Goal: Book appointment/travel/reservation

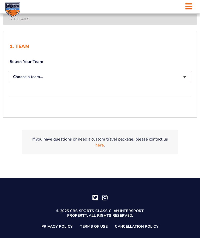
click at [184, 83] on select "Choose a team... [US_STATE] Wildcats [US_STATE] State Buckeyes [US_STATE] Tar H…" at bounding box center [100, 77] width 180 height 12
select select "12956"
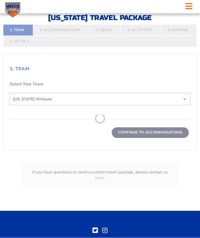
scroll to position [135, 0]
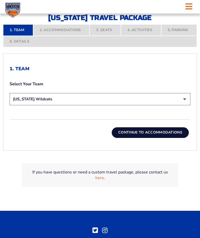
click at [173, 138] on button "Continue To Accommodations" at bounding box center [149, 133] width 77 height 10
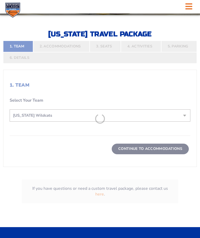
scroll to position [115, 0]
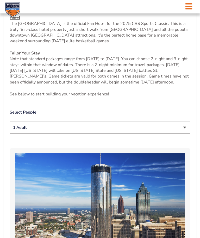
click at [186, 134] on select "1 Adult 2 Adults 3 Adults 4 Adults 2 Adults + 1 Child 2 Adults + 2 Children 2 A…" at bounding box center [100, 128] width 180 height 12
select select "2 Adults"
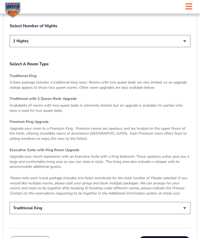
scroll to position [685, 0]
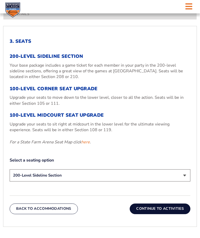
scroll to position [162, 0]
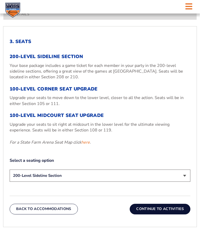
click at [88, 145] on link "here" at bounding box center [85, 143] width 9 height 6
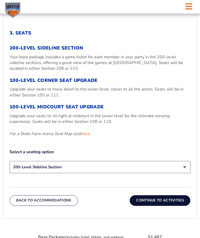
click at [184, 174] on select "200-Level Sideline Section 100-Level Corner Seat Upgrade (+$120 per person) 100…" at bounding box center [100, 167] width 180 height 12
select select "100-Level Corner Seat Upgrade"
click at [164, 206] on button "Continue To Activities" at bounding box center [159, 201] width 61 height 10
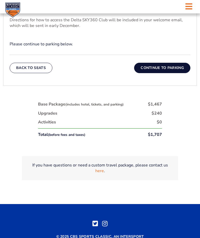
scroll to position [240, 0]
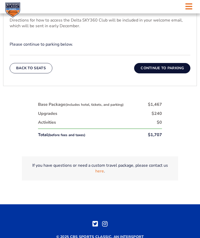
click at [180, 74] on button "Continue To Parking" at bounding box center [162, 68] width 56 height 10
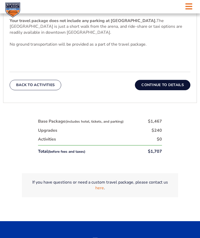
click at [171, 91] on button "Continue To Details" at bounding box center [162, 85] width 55 height 10
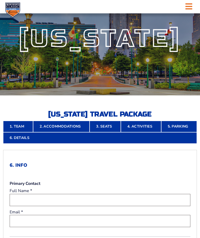
scroll to position [0, 0]
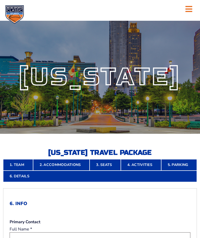
click at [190, 12] on icon at bounding box center [188, 9] width 7 height 8
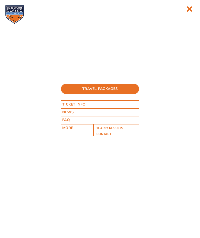
click at [190, 8] on icon at bounding box center [189, 9] width 6 height 8
